Goal: Task Accomplishment & Management: Complete application form

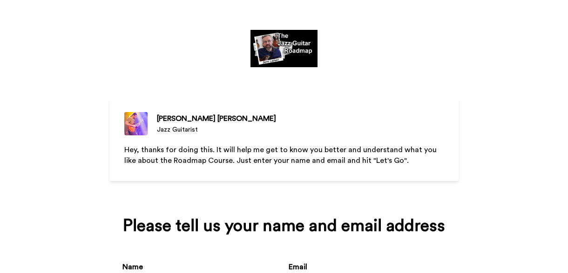
scroll to position [109, 0]
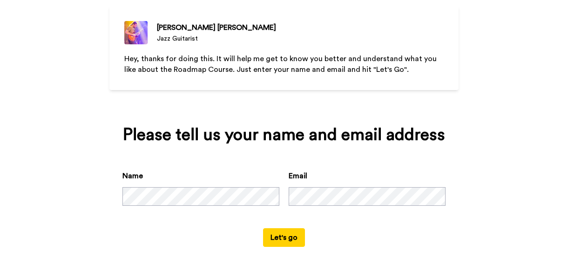
click at [291, 238] on button "Let's go" at bounding box center [284, 237] width 42 height 19
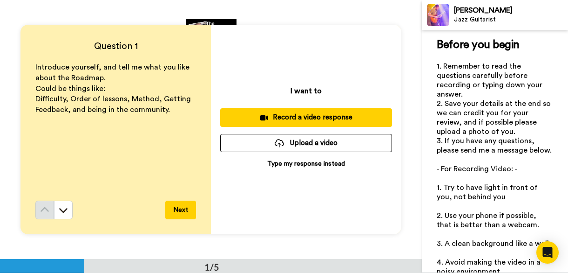
click at [294, 164] on p "Type my response instead" at bounding box center [306, 163] width 78 height 9
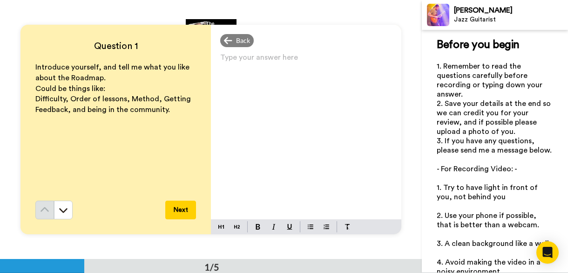
click at [249, 58] on p "Type your answer here ﻿" at bounding box center [306, 61] width 172 height 13
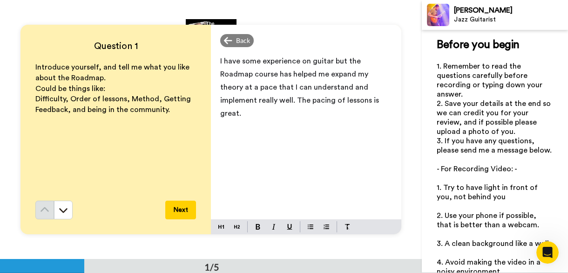
scroll to position [2, 0]
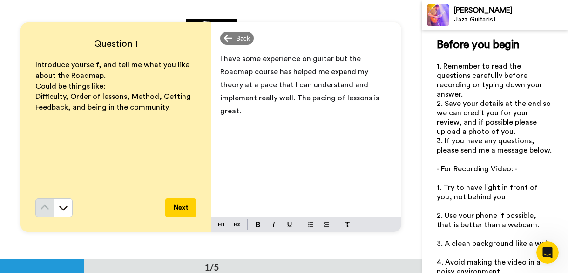
click at [176, 211] on button "Next" at bounding box center [180, 207] width 31 height 19
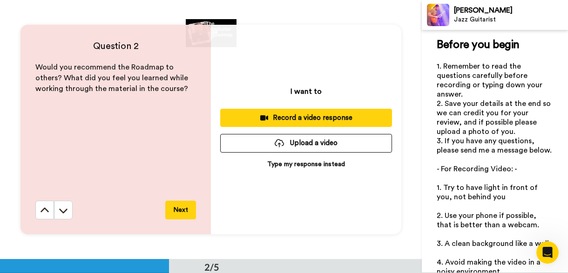
scroll to position [259, 0]
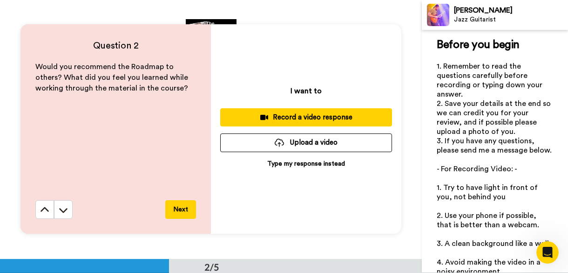
click at [277, 158] on div "I want to Record a video response Upload a video Type my response instead" at bounding box center [306, 128] width 191 height 209
click at [275, 166] on p "Type my response instead" at bounding box center [306, 163] width 78 height 9
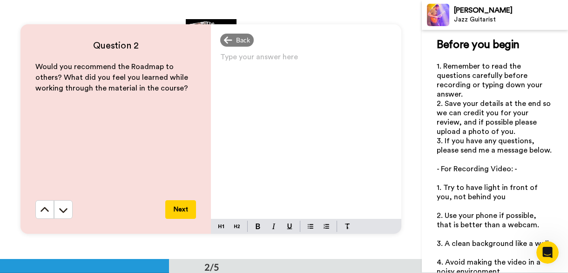
click at [272, 70] on div "Type your answer here ﻿" at bounding box center [306, 134] width 191 height 168
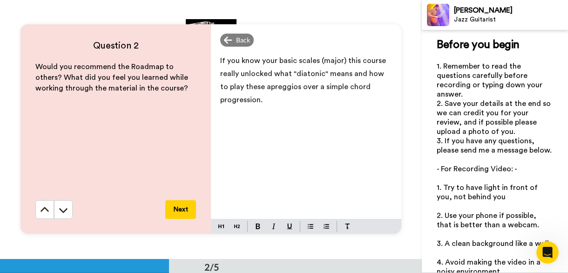
click at [183, 212] on button "Next" at bounding box center [180, 209] width 31 height 19
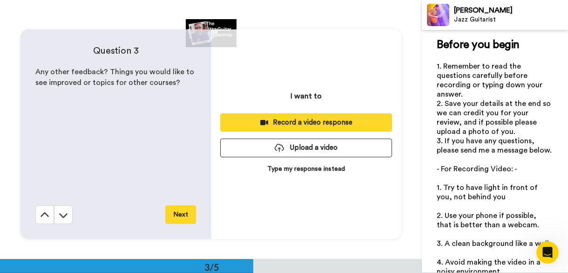
scroll to position [517, 0]
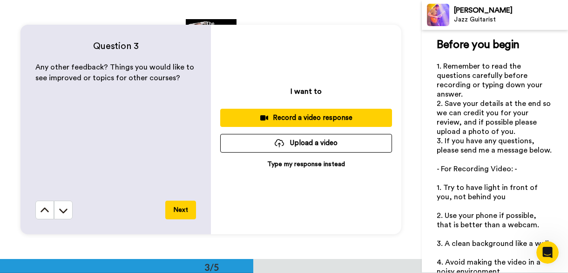
click at [183, 210] on button "Next" at bounding box center [180, 209] width 31 height 19
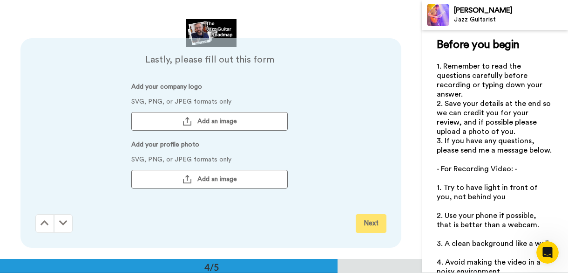
scroll to position [775, 0]
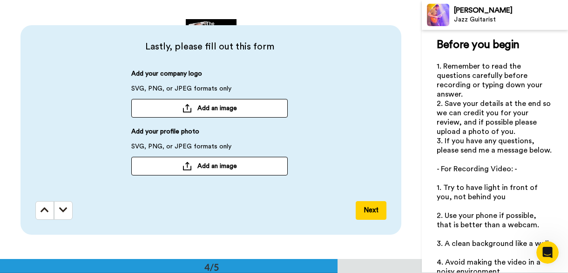
click at [206, 164] on span "Add an image" at bounding box center [218, 165] width 40 height 9
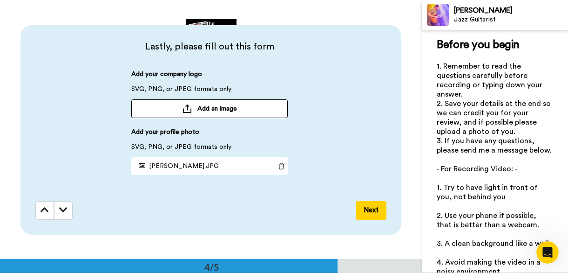
click at [375, 212] on button "Next" at bounding box center [371, 210] width 31 height 19
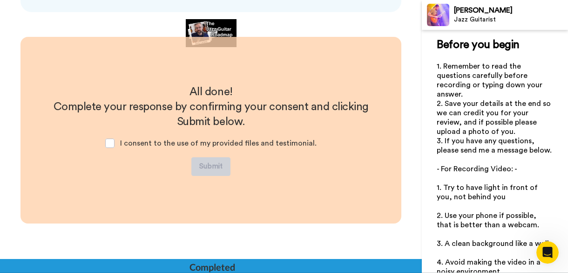
scroll to position [997, 0]
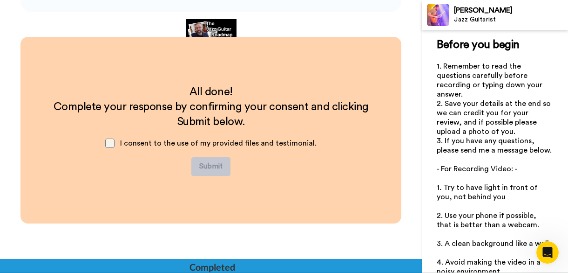
click at [115, 143] on span at bounding box center [109, 142] width 9 height 9
click at [218, 165] on button "Submit" at bounding box center [210, 166] width 39 height 19
